Goal: Task Accomplishment & Management: Use online tool/utility

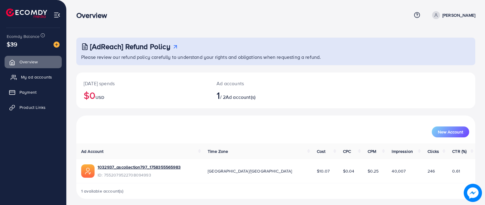
click at [46, 81] on link "My ad accounts" at bounding box center [33, 77] width 57 height 12
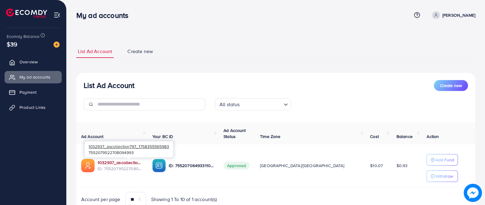
click at [123, 164] on link "1032937_ascollection797_1758355565983" at bounding box center [120, 163] width 45 height 6
click at [39, 105] on span "Product Links" at bounding box center [34, 107] width 26 height 6
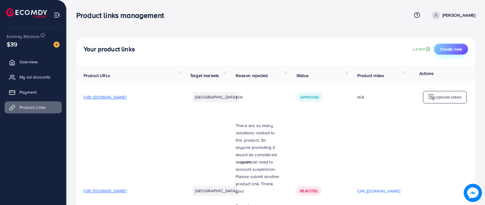
click at [442, 50] on span "Create new" at bounding box center [451, 49] width 22 height 6
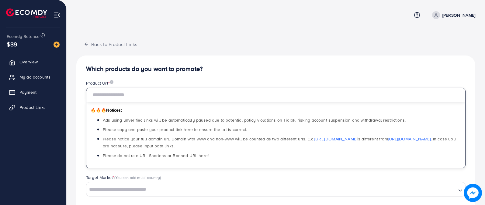
click at [265, 97] on input "text" at bounding box center [275, 95] width 379 height 15
paste input "**********"
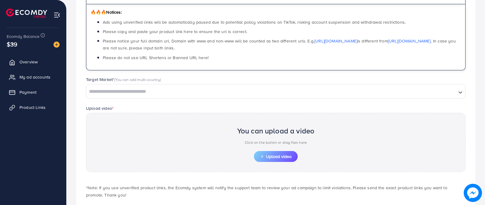
scroll to position [103, 0]
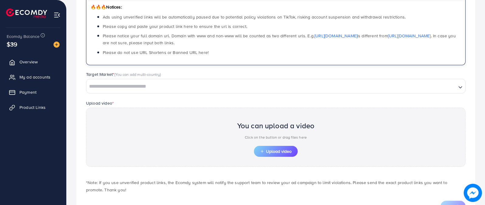
type input "**********"
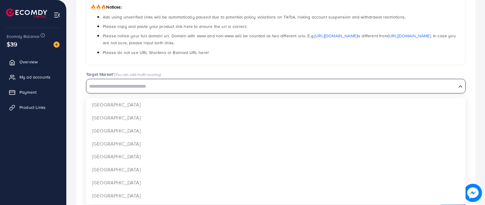
click at [180, 89] on input "Search for option" at bounding box center [271, 86] width 368 height 9
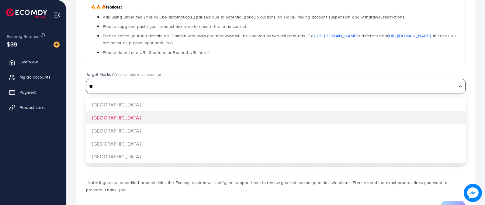
type input "**"
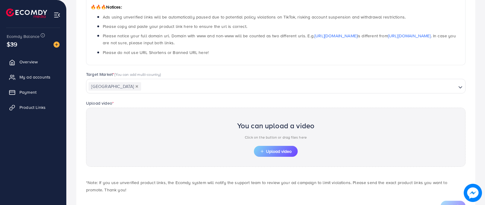
click at [113, 119] on div "**********" at bounding box center [275, 86] width 399 height 269
click at [269, 155] on button "Upload video" at bounding box center [276, 151] width 44 height 11
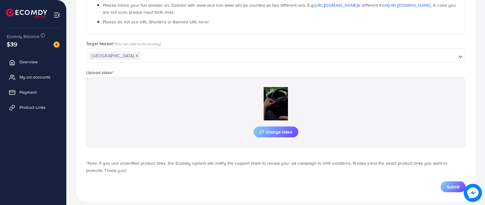
scroll to position [140, 0]
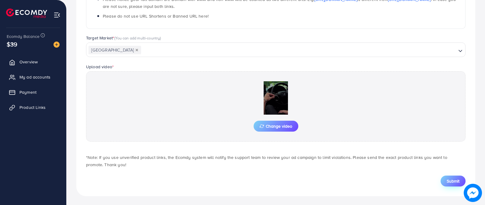
click at [450, 180] on span "Submit" at bounding box center [452, 181] width 13 height 6
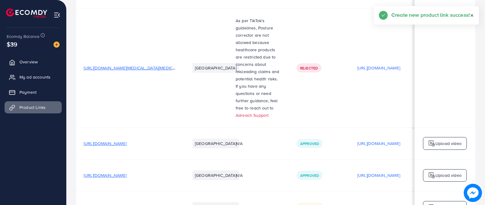
scroll to position [373, 0]
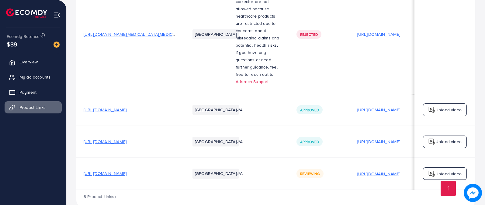
click at [399, 170] on p "[URL][DOMAIN_NAME]" at bounding box center [378, 173] width 43 height 7
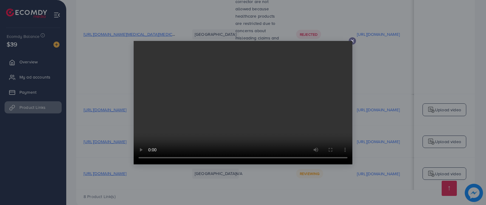
click at [351, 41] on video at bounding box center [243, 103] width 219 height 124
click at [355, 40] on div at bounding box center [352, 40] width 7 height 7
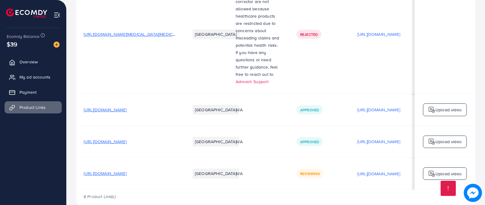
click at [398, 60] on td "[URL][DOMAIN_NAME]" at bounding box center [378, 33] width 57 height 119
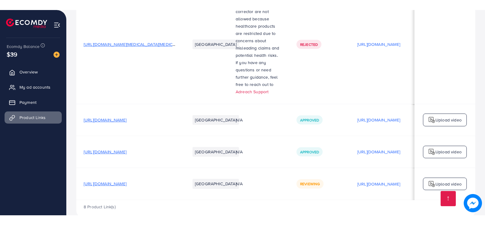
scroll to position [353, 0]
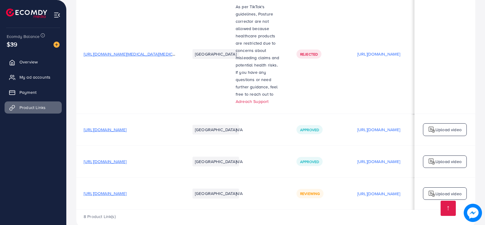
click at [135, 84] on td "[URL][DOMAIN_NAME][MEDICAL_DATA][MEDICAL_DATA]" at bounding box center [129, 53] width 106 height 119
click at [452, 205] on link at bounding box center [447, 208] width 15 height 15
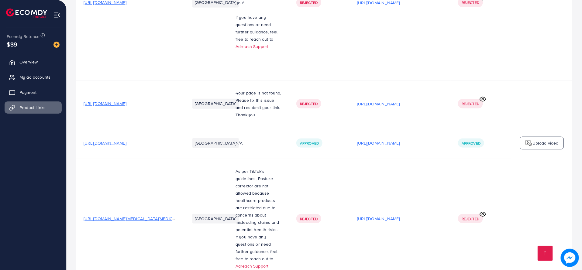
scroll to position [307, 0]
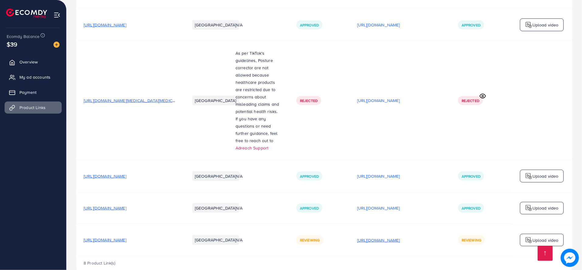
click at [400, 205] on p "[URL][DOMAIN_NAME]" at bounding box center [378, 240] width 43 height 7
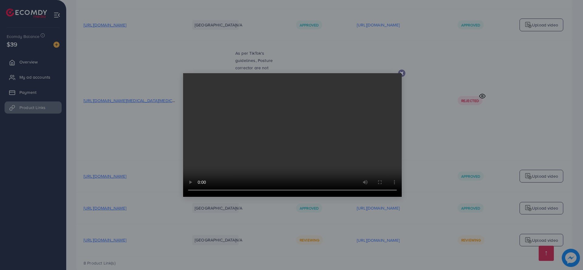
click at [401, 72] on icon at bounding box center [401, 73] width 5 height 5
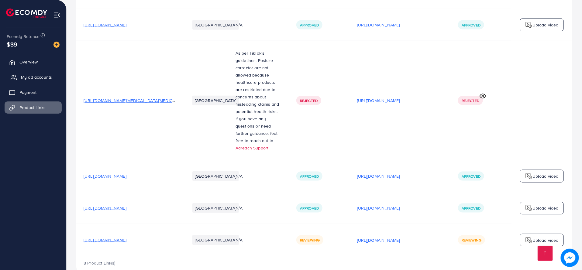
click at [29, 73] on link "My ad accounts" at bounding box center [33, 77] width 57 height 12
